Goal: Information Seeking & Learning: Understand process/instructions

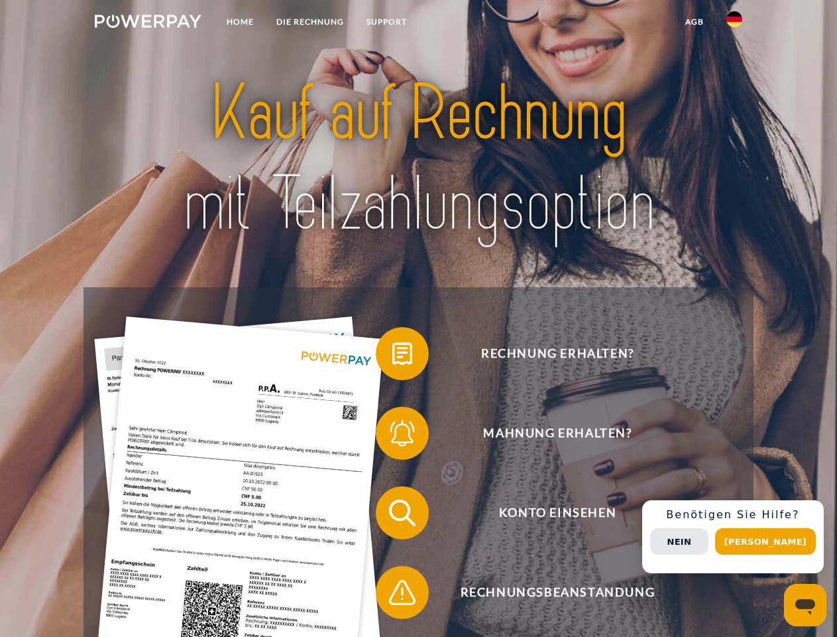
click at [148, 23] on img at bounding box center [148, 21] width 107 height 13
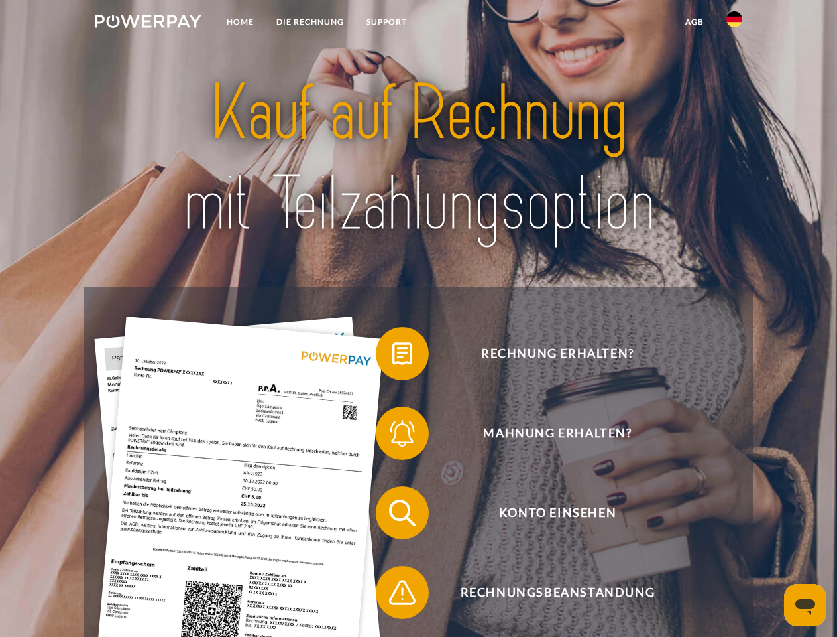
click at [735, 23] on img at bounding box center [735, 19] width 16 height 16
click at [694, 22] on link "agb" at bounding box center [694, 22] width 41 height 24
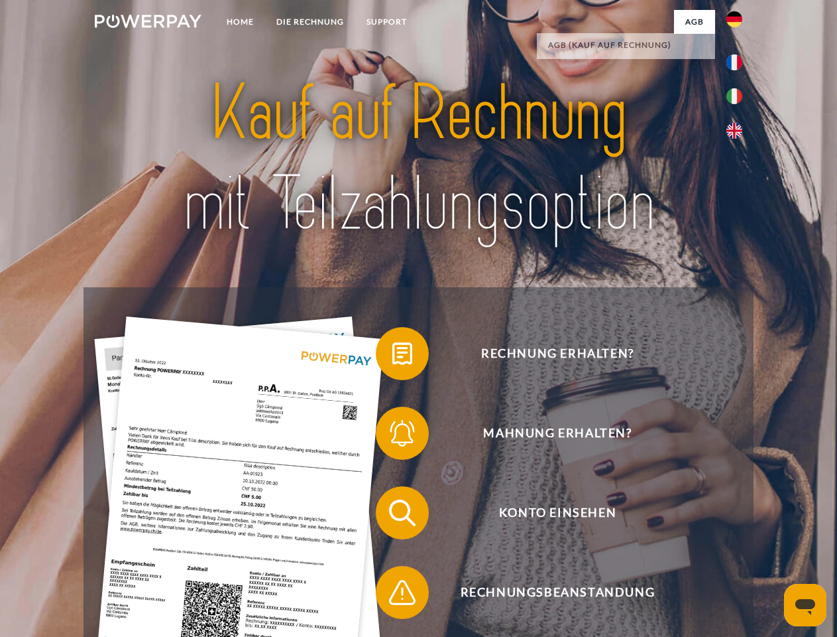
click at [393, 356] on span at bounding box center [382, 353] width 66 height 66
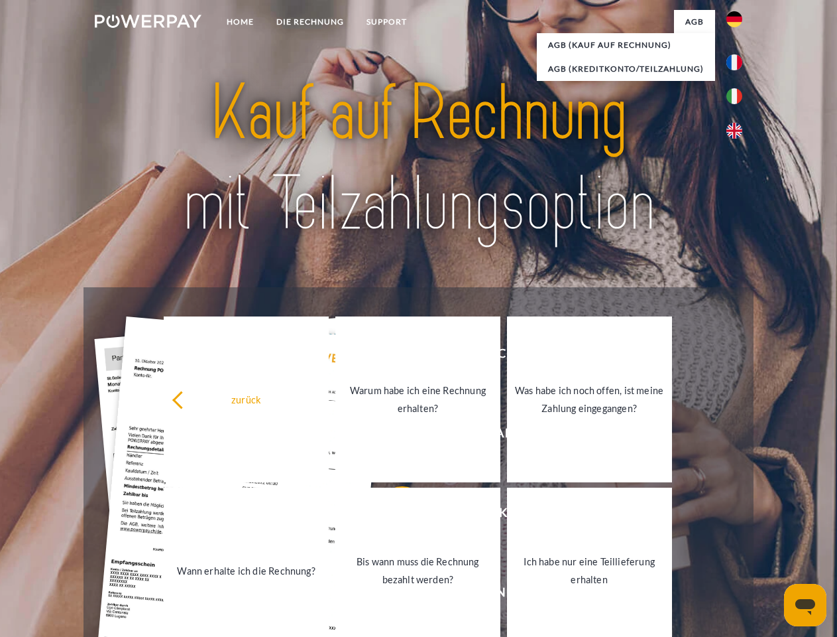
click at [393, 515] on link "Bis wann muss die Rechnung bezahlt werden?" at bounding box center [418, 570] width 165 height 166
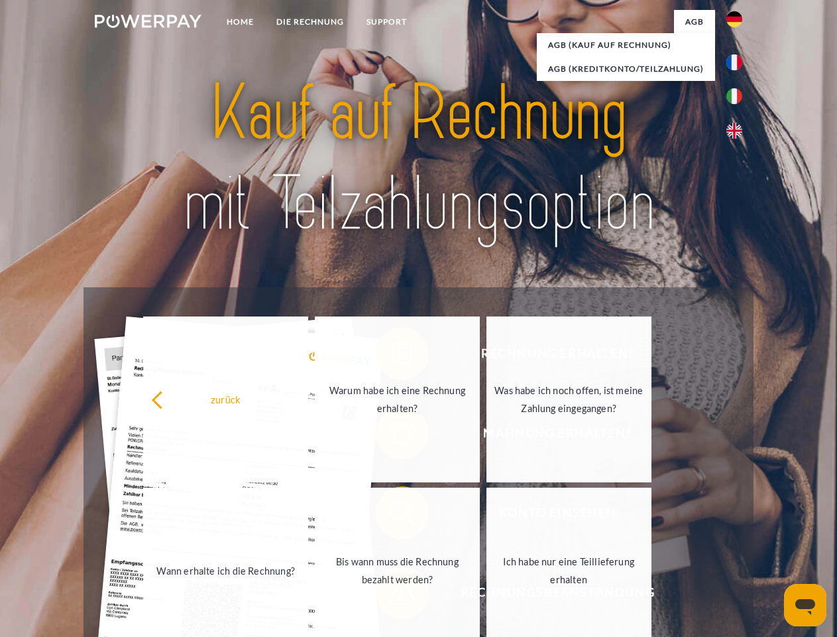
click at [393, 595] on span at bounding box center [382, 592] width 66 height 66
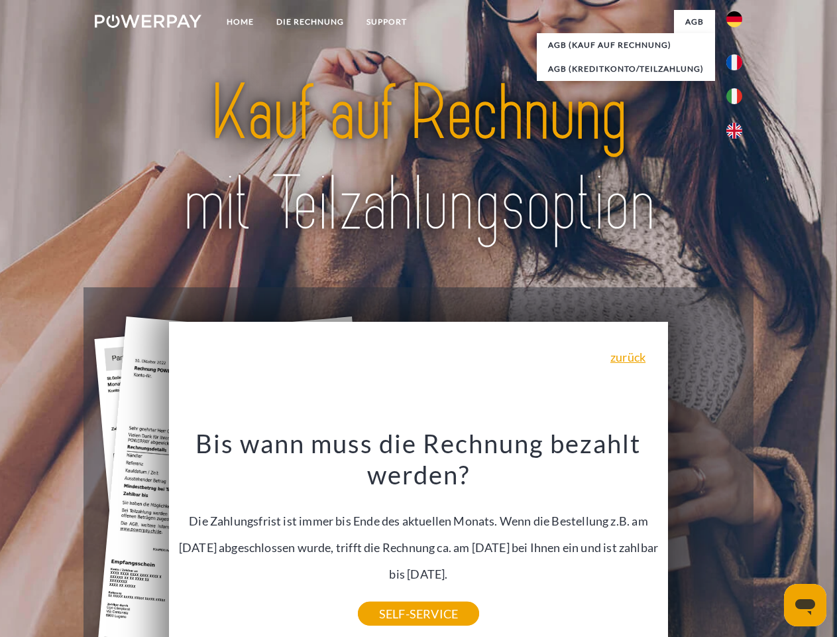
click at [738, 536] on div "Rechnung erhalten? Mahnung erhalten? Konto einsehen" at bounding box center [419, 552] width 670 height 530
click at [705, 539] on span "Konto einsehen" at bounding box center [557, 512] width 325 height 53
click at [770, 541] on header "Home DIE RECHNUNG SUPPORT" at bounding box center [418, 458] width 837 height 916
